Goal: Task Accomplishment & Management: Manage account settings

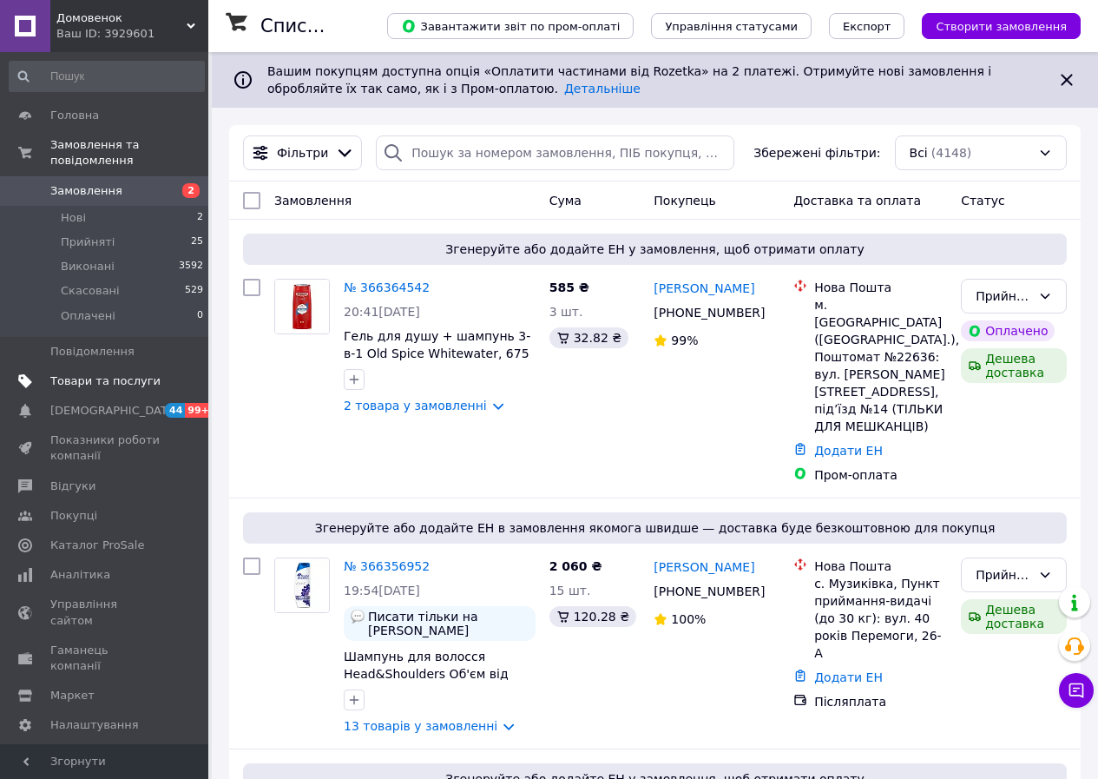
click at [94, 373] on span "Товари та послуги" at bounding box center [105, 381] width 110 height 16
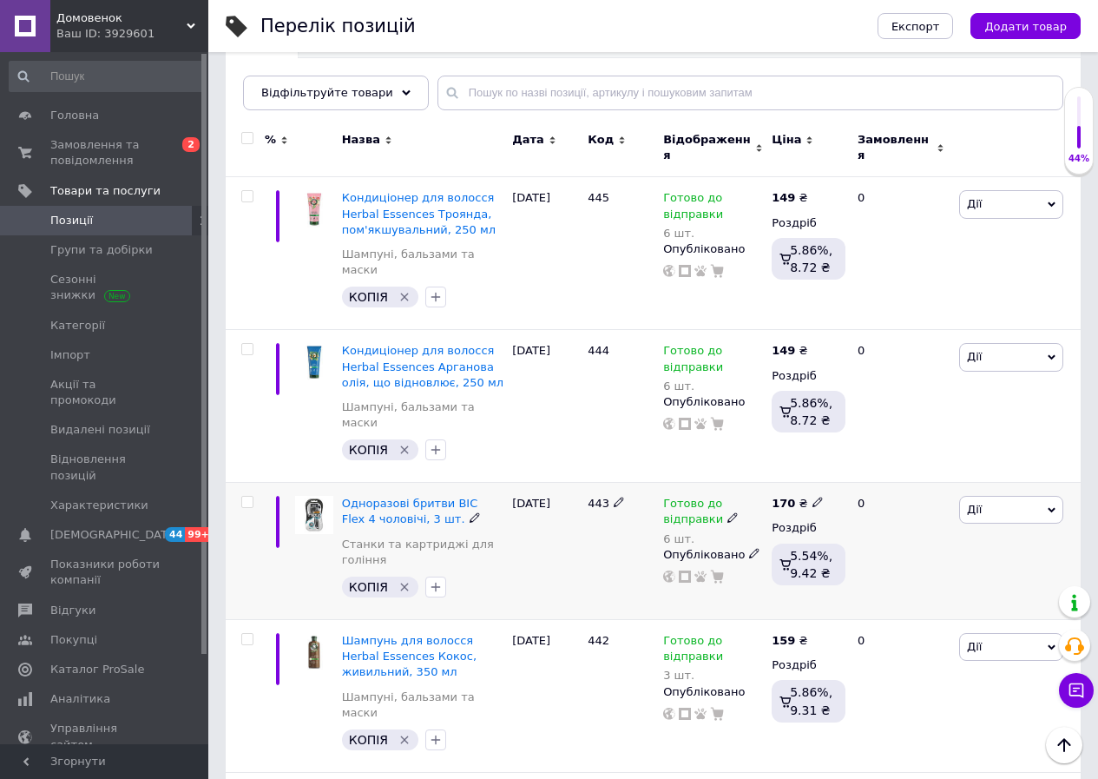
scroll to position [87, 0]
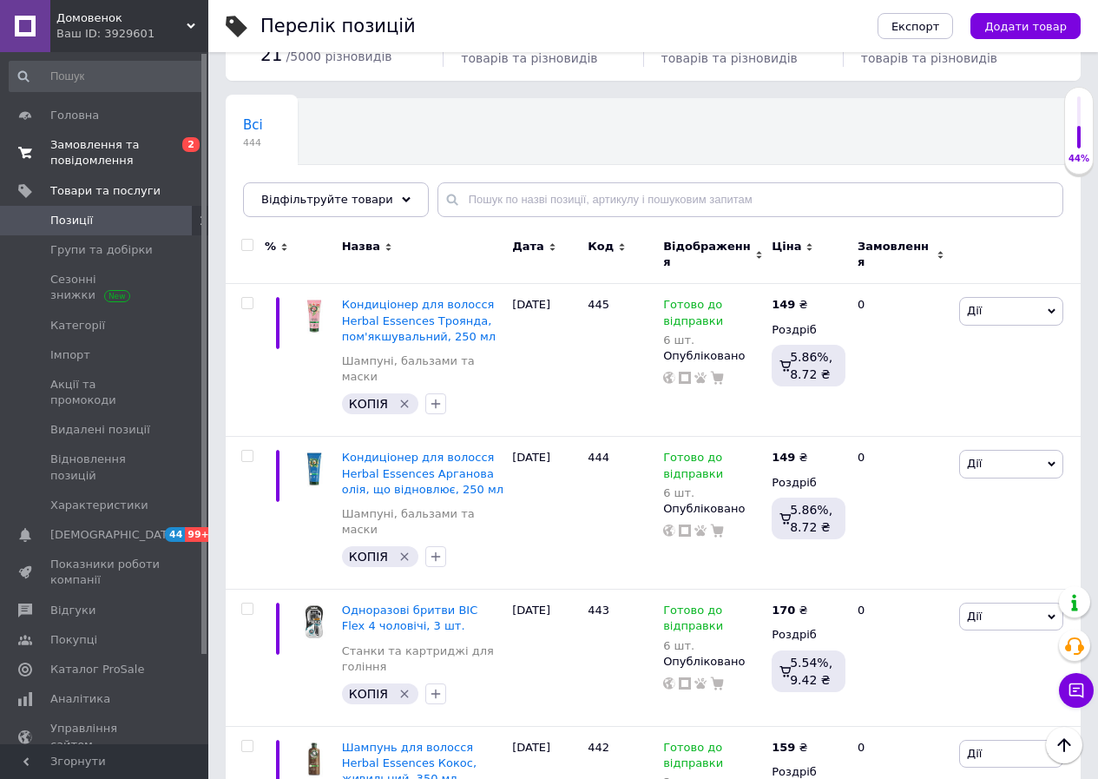
click at [91, 155] on span "Замовлення та повідомлення" at bounding box center [105, 152] width 110 height 31
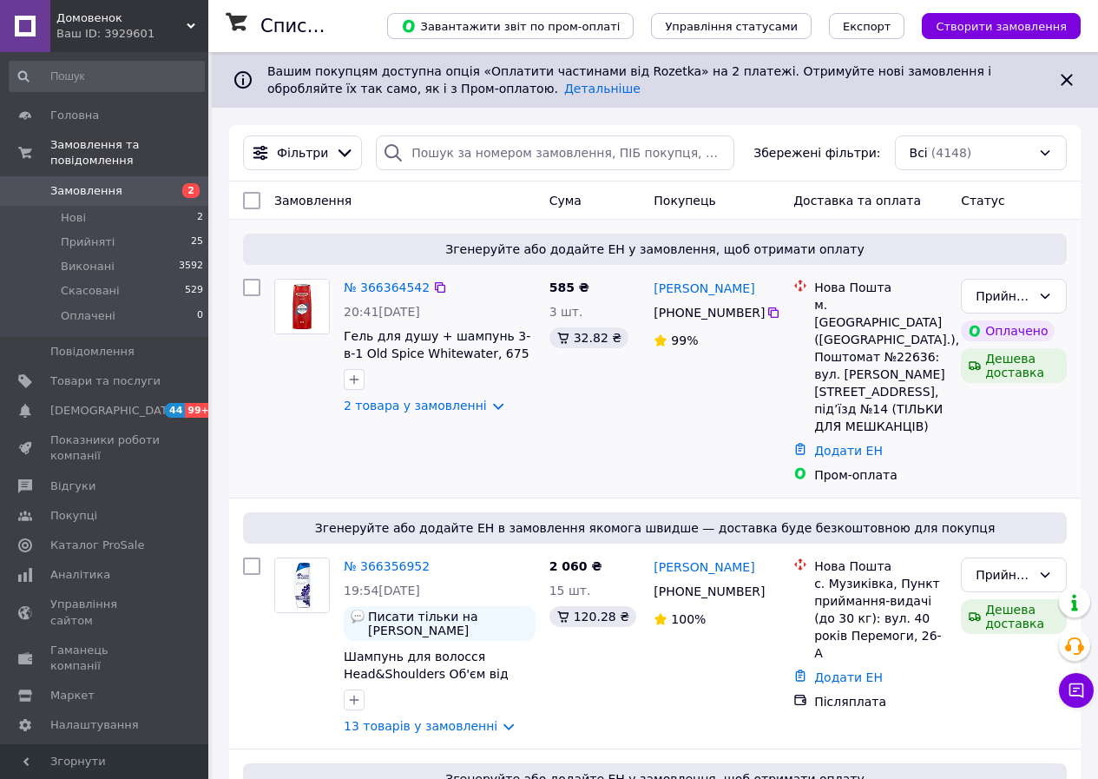
scroll to position [87, 0]
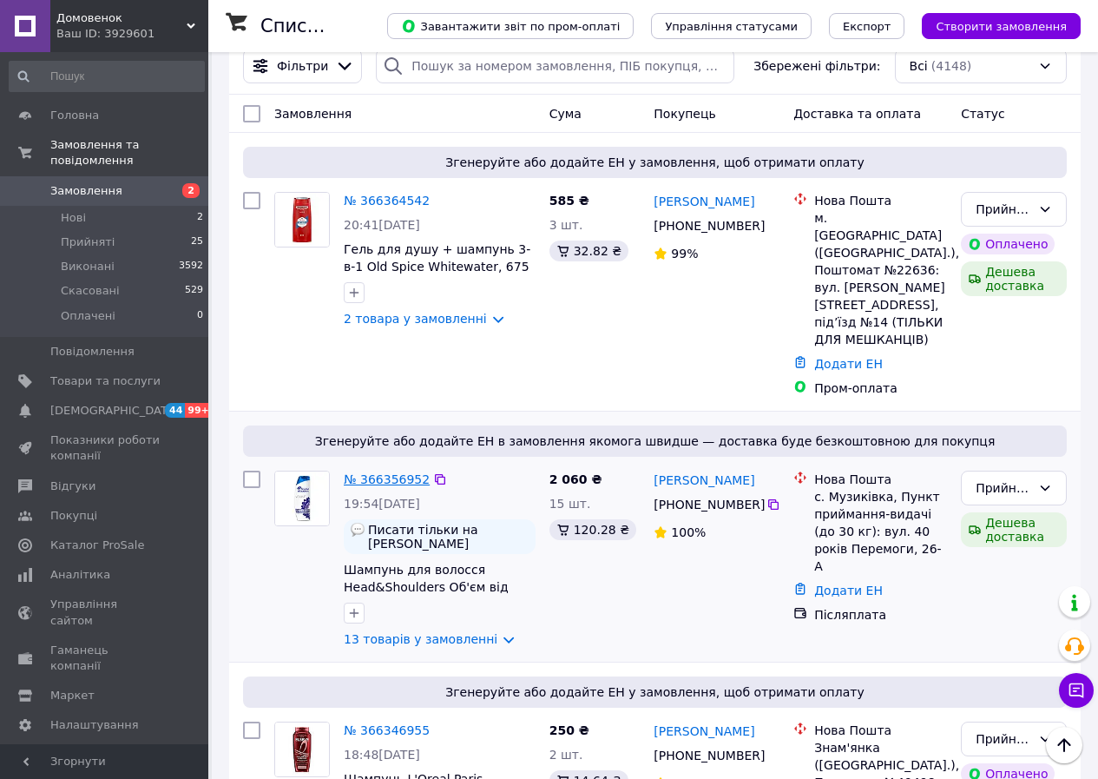
click at [366, 472] on link "№ 366356952" at bounding box center [387, 479] width 86 height 14
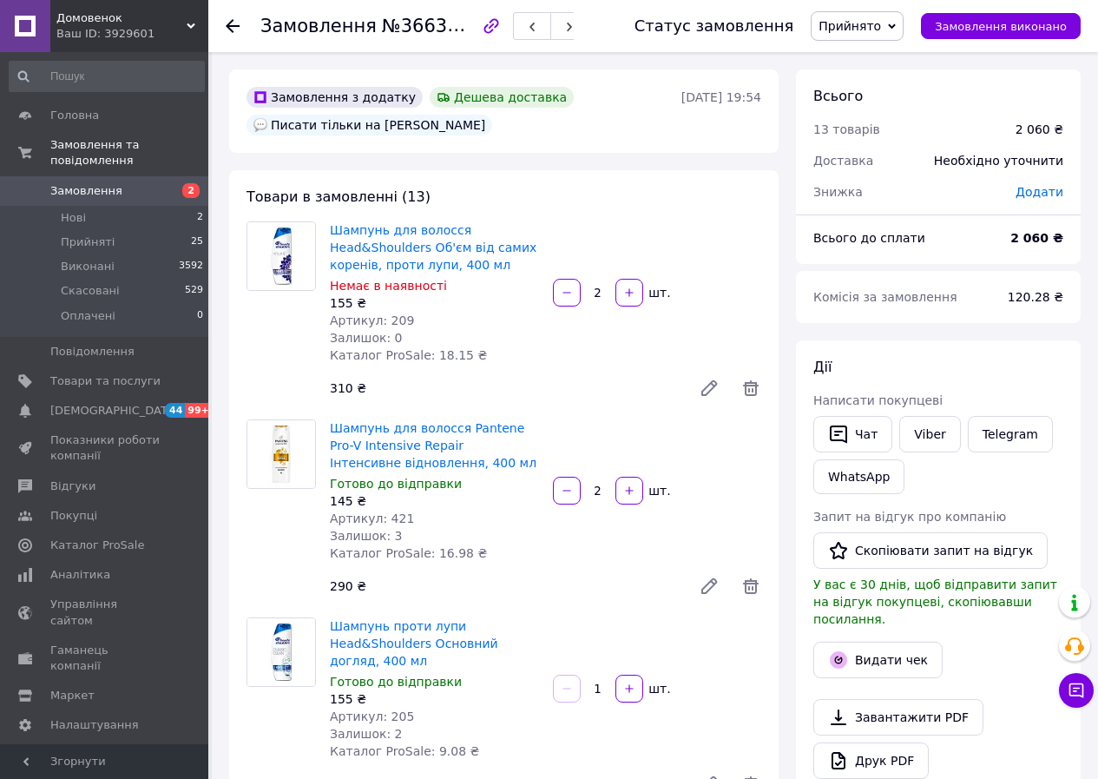
click at [237, 29] on icon at bounding box center [233, 26] width 14 height 14
